Goal: Task Accomplishment & Management: Manage account settings

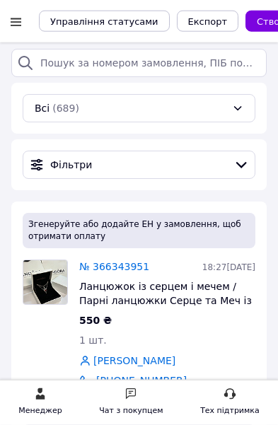
scroll to position [6, 0]
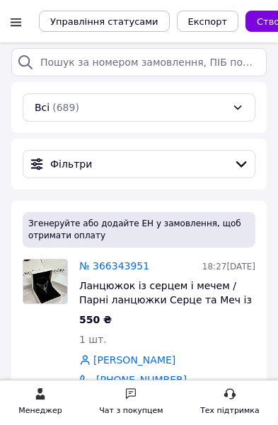
click at [122, 263] on link "№ 366343951" at bounding box center [114, 265] width 70 height 11
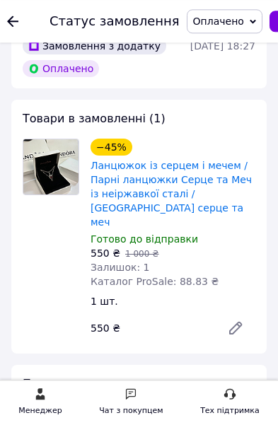
scroll to position [823, 0]
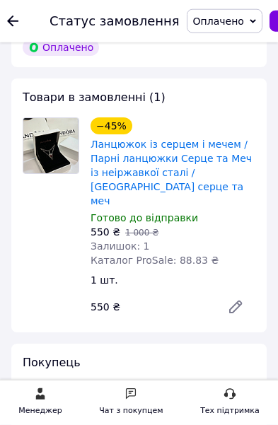
click at [208, 166] on link "Ланцюжок із серцем і мечем / Парні ланцюжки Серце та Меч із неіржавкої сталі / …" at bounding box center [171, 173] width 161 height 68
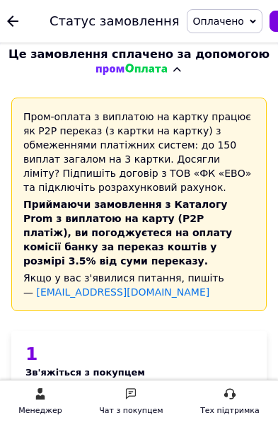
scroll to position [0, 0]
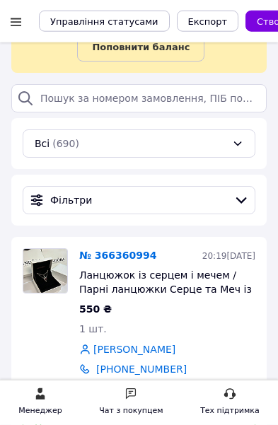
scroll to position [80, 0]
click at [128, 252] on link "№ 366360994" at bounding box center [117, 255] width 77 height 11
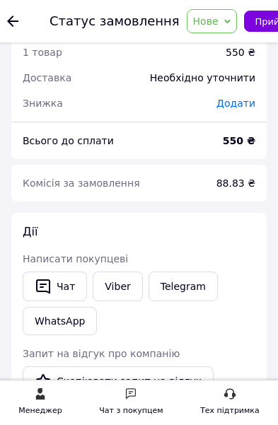
click at [118, 272] on link "Viber" at bounding box center [118, 287] width 50 height 30
click at [193, 21] on span "Нове" at bounding box center [205, 21] width 25 height 11
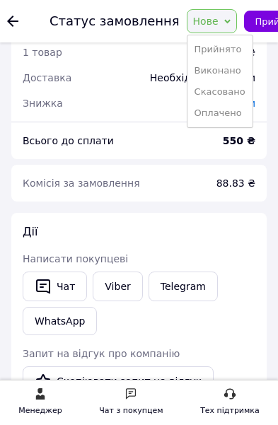
click at [204, 48] on li "Прийнято" at bounding box center [220, 49] width 65 height 21
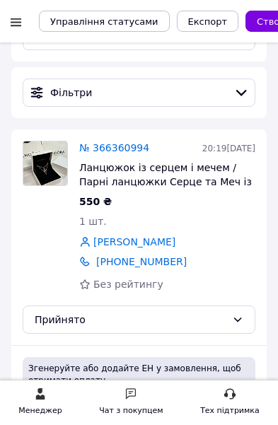
scroll to position [177, 0]
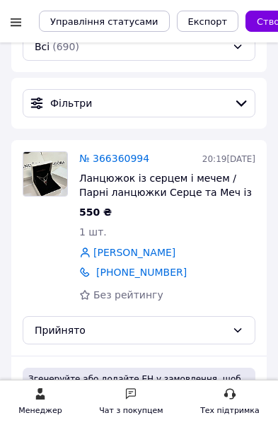
click at [100, 163] on link "№ 366360994" at bounding box center [114, 158] width 70 height 11
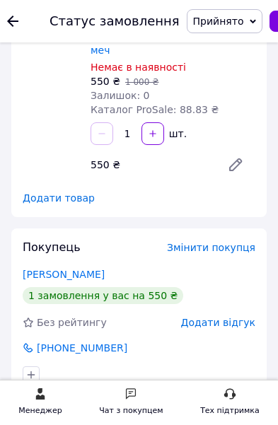
click at [10, 20] on use at bounding box center [12, 21] width 11 height 11
